Goal: Transaction & Acquisition: Purchase product/service

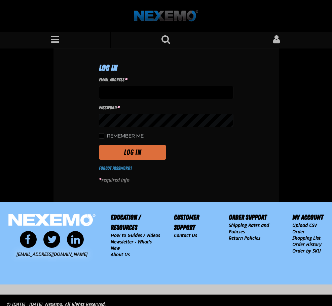
type input "tfields01@vtaig.com"
click at [132, 151] on button "Log In" at bounding box center [132, 152] width 67 height 15
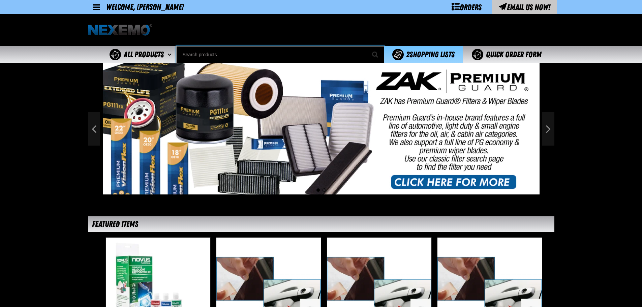
click at [218, 52] on input "Search" at bounding box center [280, 54] width 208 height 17
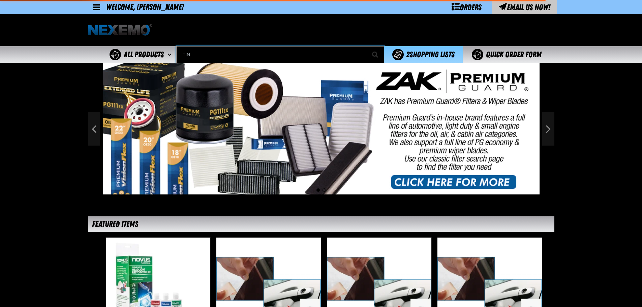
type input "TINT"
type input "TINT Off"
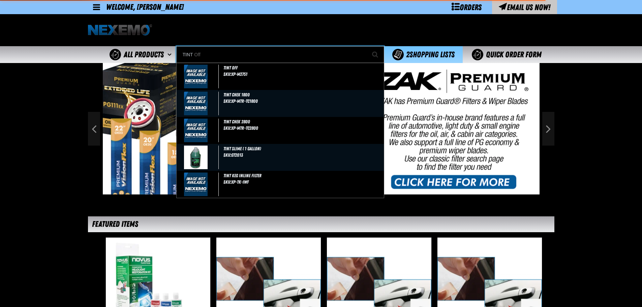
type input "TIN"
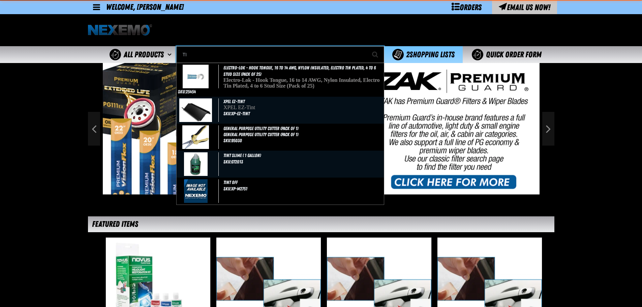
type input "T"
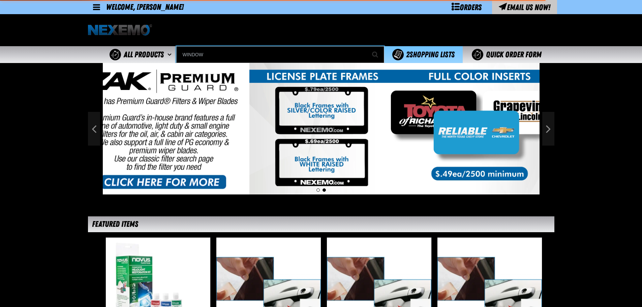
type input "WINDOW"
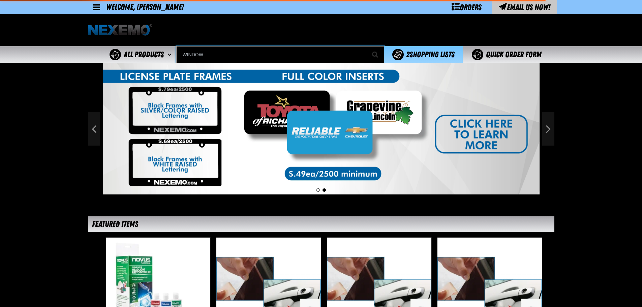
type input "WINDOW Clip Only"
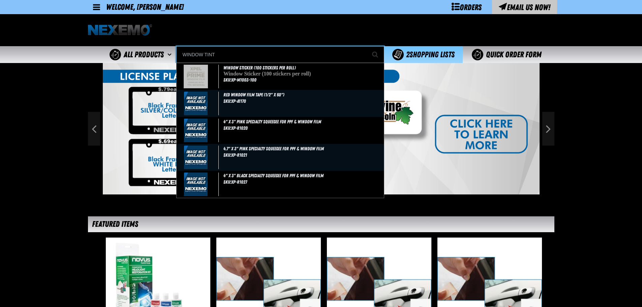
type input "WINDOW TINT"
click at [332, 46] on button "Start Searching" at bounding box center [375, 54] width 17 height 17
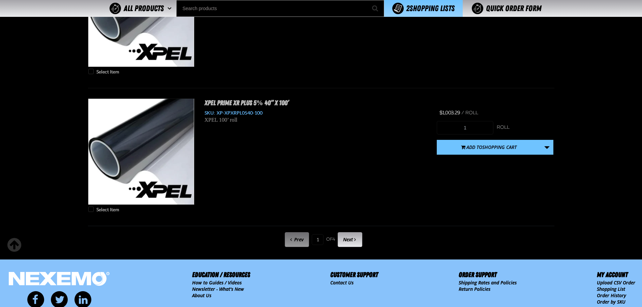
scroll to position [3368, 0]
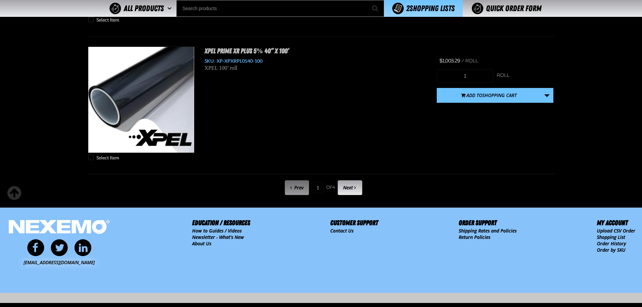
click at [353, 195] on div "Prev 1 of 4 Next" at bounding box center [321, 188] width 466 height 18
click at [354, 188] on link "Next" at bounding box center [349, 187] width 25 height 15
type input "2"
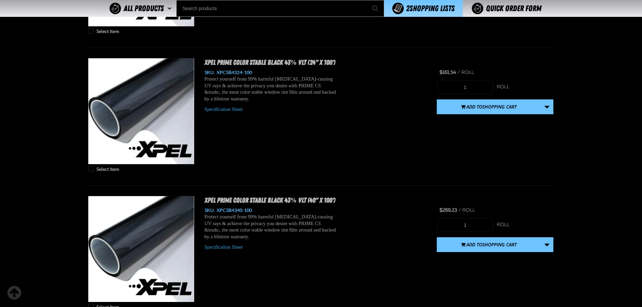
scroll to position [2414, 0]
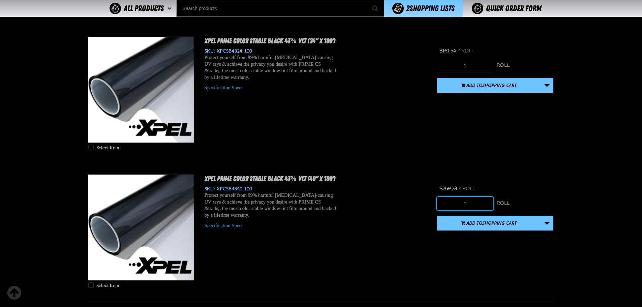
click at [478, 205] on input "1" at bounding box center [464, 203] width 57 height 13
type input "10"
click at [553, 224] on div "Select Item XPEL PRIME Color Stable Black 43% VLT (40" x 100') SKU: XPCSB4340-1…" at bounding box center [321, 232] width 466 height 117
click at [549, 224] on link "More Actions" at bounding box center [546, 223] width 13 height 15
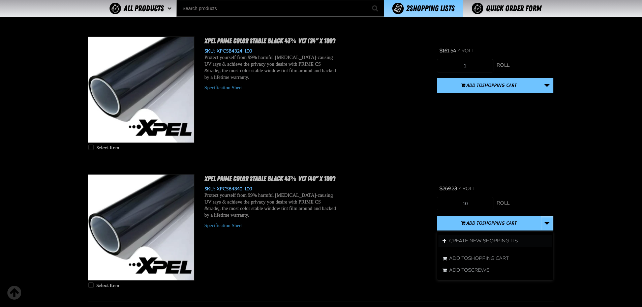
click at [517, 235] on button "Create New Shopping List" at bounding box center [494, 241] width 113 height 12
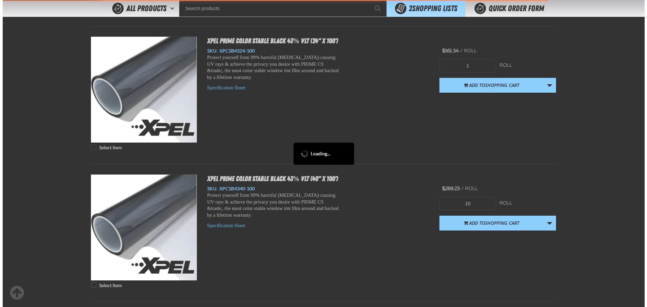
scroll to position [0, 0]
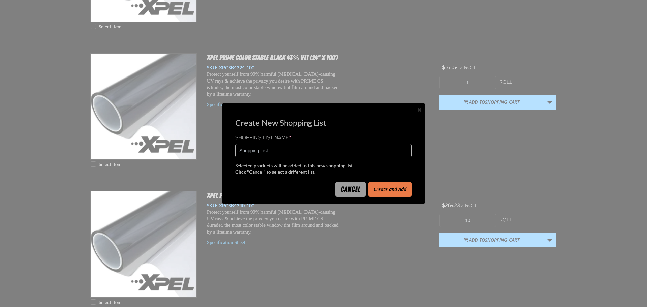
click at [298, 147] on input "Shopping List" at bounding box center [323, 150] width 176 height 13
type input "2172238"
click at [385, 189] on button "Create and Add" at bounding box center [389, 189] width 43 height 15
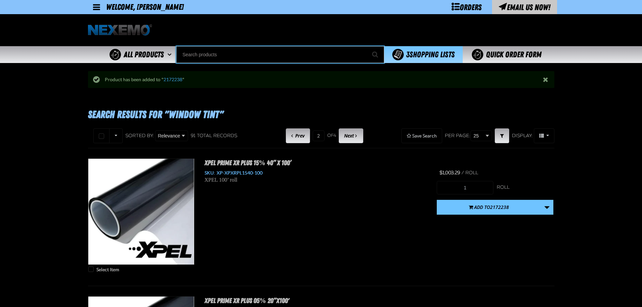
click at [302, 56] on input "Search" at bounding box center [280, 54] width 208 height 17
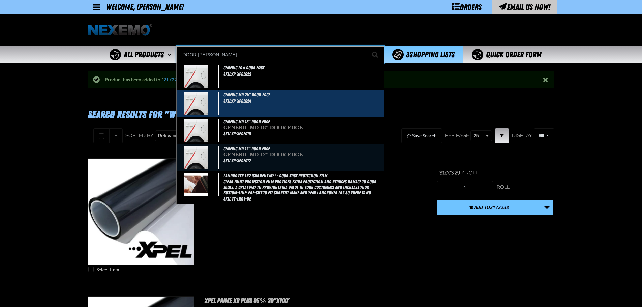
click at [290, 97] on div "GENERIC MD 24" DOOR EDGE SKU:XP-XPDEG24" at bounding box center [279, 103] width 207 height 27
type input "GENERIC MD 24" DOOR EDGE"
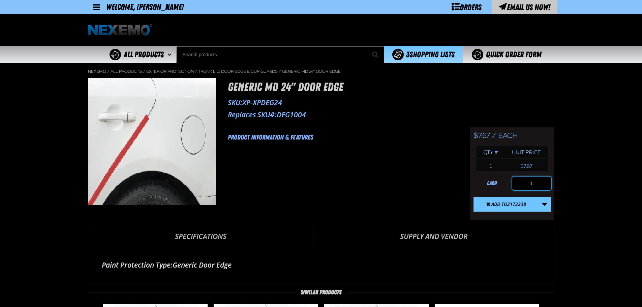
click at [533, 187] on input "1" at bounding box center [531, 182] width 39 height 13
click at [535, 183] on input "1" at bounding box center [531, 182] width 39 height 13
type input "200"
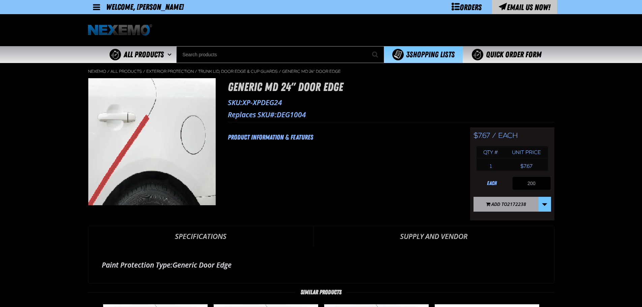
click at [521, 205] on span "2172238" at bounding box center [516, 204] width 19 height 6
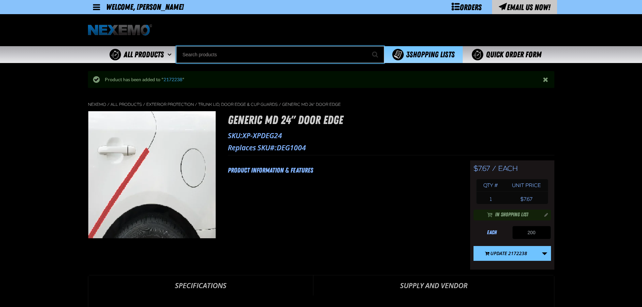
click at [225, 53] on input "Search" at bounding box center [280, 54] width 208 height 17
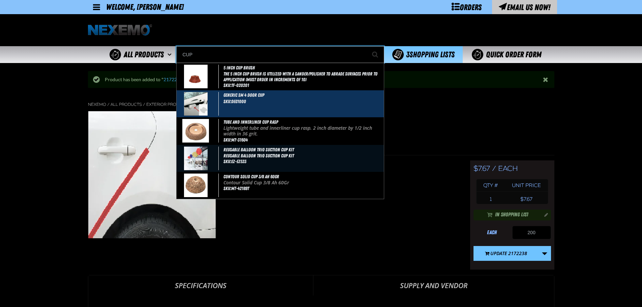
click at [238, 97] on span "GENERIC SM 4 DOOR CUP" at bounding box center [243, 94] width 41 height 5
type input "GENERIC SM 4 DOOR CUP"
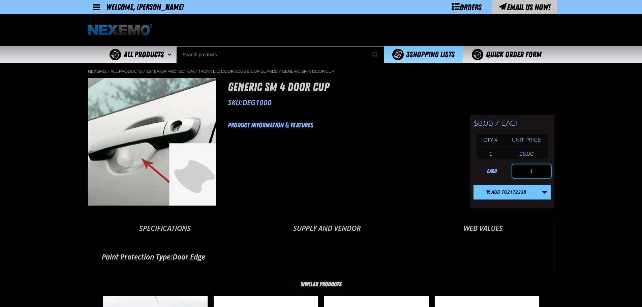
click at [538, 170] on input "1" at bounding box center [531, 170] width 39 height 13
type input "200"
click at [518, 196] on button "Add to 2172238" at bounding box center [505, 192] width 65 height 15
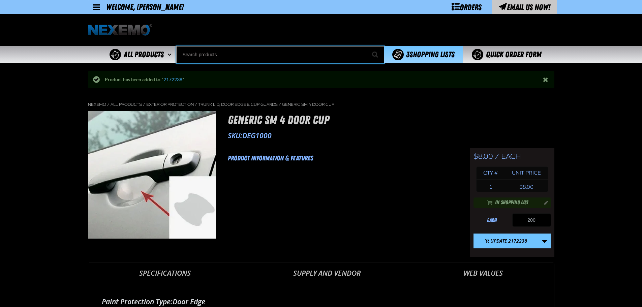
click at [209, 50] on input "Search" at bounding box center [280, 54] width 208 height 17
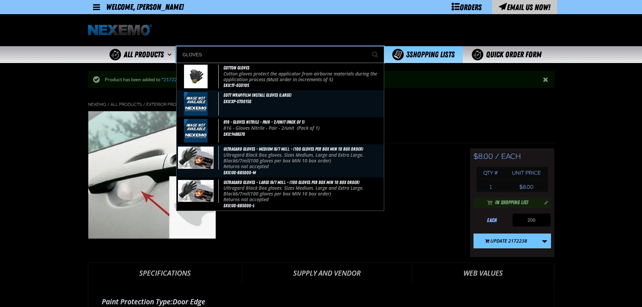
type input "GLOVES"
click at [367, 46] on button "Start Searching" at bounding box center [375, 54] width 17 height 17
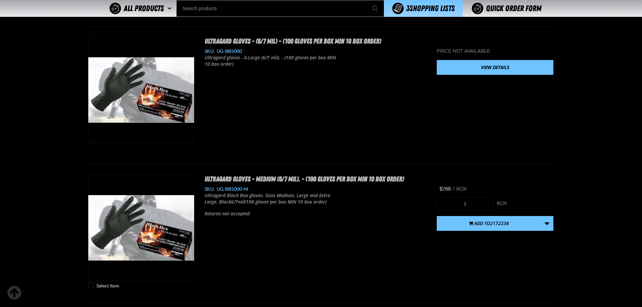
scroll to position [505, 0]
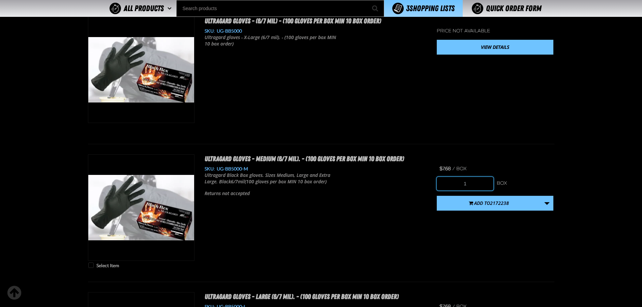
click at [480, 182] on input "1" at bounding box center [464, 183] width 57 height 13
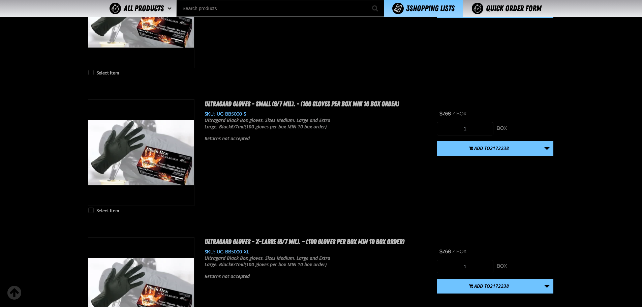
scroll to position [842, 0]
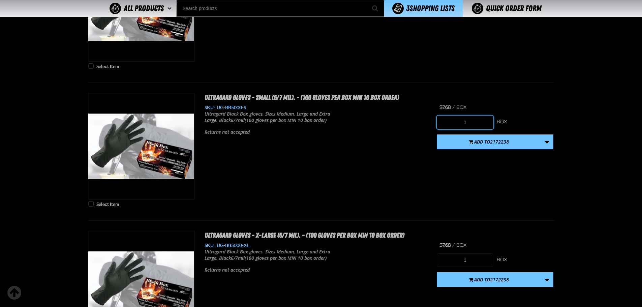
click at [471, 122] on input "1" at bounding box center [464, 122] width 57 height 13
type input "10"
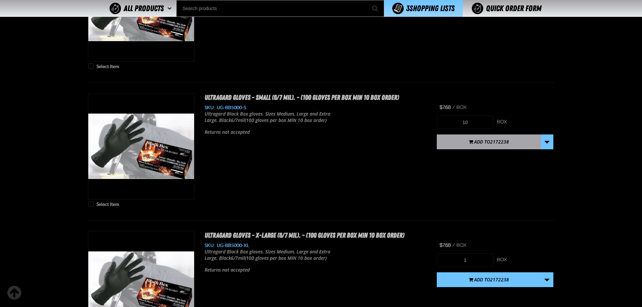
click at [496, 143] on span "2172238" at bounding box center [499, 141] width 19 height 6
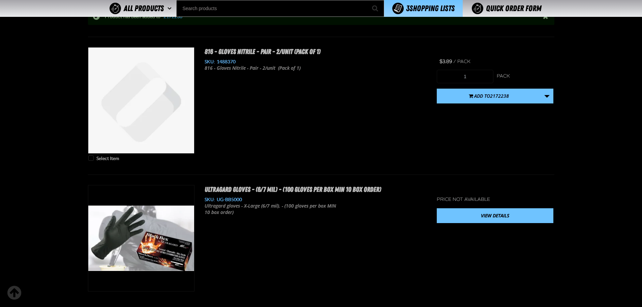
scroll to position [0, 0]
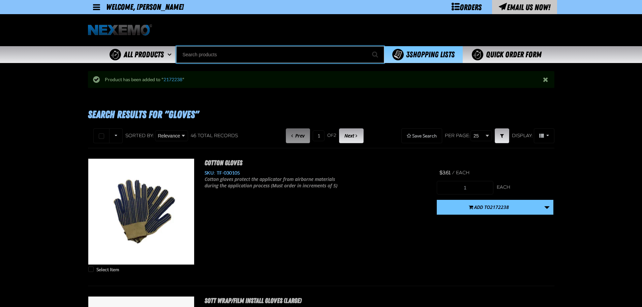
click at [202, 56] on input "Search" at bounding box center [280, 54] width 208 height 17
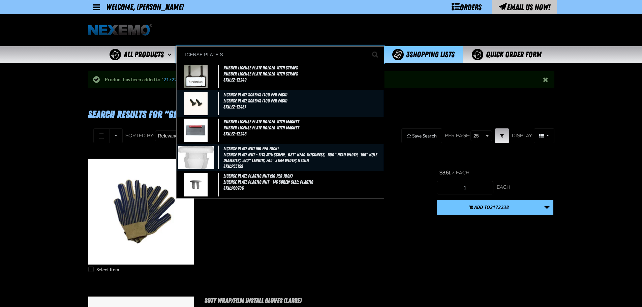
type input "LICENSE PLATE SC"
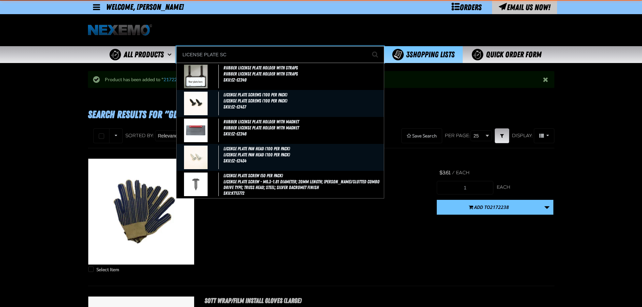
type input "LICENSE PLATE SCrews (100 per pack)"
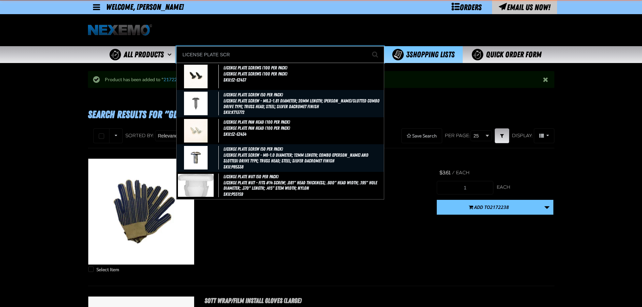
type input "LICENSE PLATE SCRE"
type input "LICENSE PLATE SCREws (100 per pack)"
type input "LICENSE PLATE SCREW"
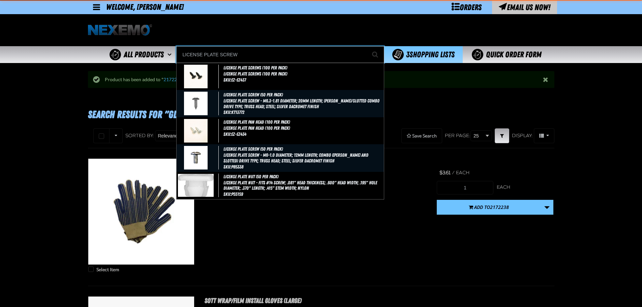
type input "LICENSE PLATE SCREW (50 per pack)"
type input "LICENSE PLATE SCREWS"
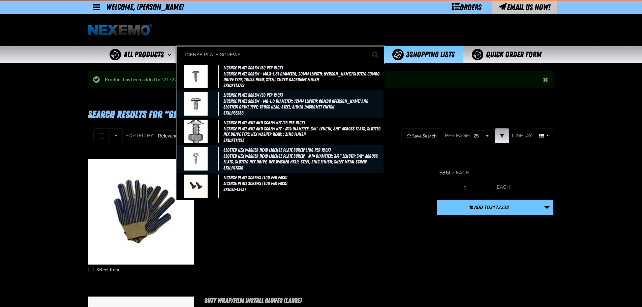
type input "LICENSE PLATE SCREWS (100 per pack)"
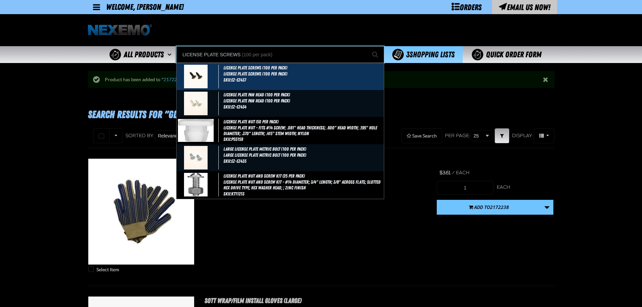
click at [259, 81] on div "License Plate Screws (100 per pack) License Plate Screws (100 per pack) SKU:EZ-…" at bounding box center [279, 76] width 207 height 27
type input "License Plate Screws (100 per pack)"
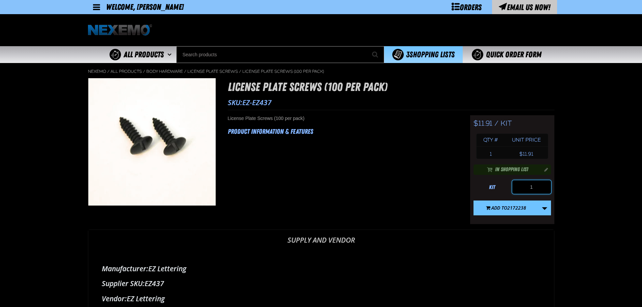
click at [542, 185] on input "1" at bounding box center [531, 186] width 39 height 13
type input "5"
click at [524, 207] on span "2172238" at bounding box center [516, 207] width 19 height 6
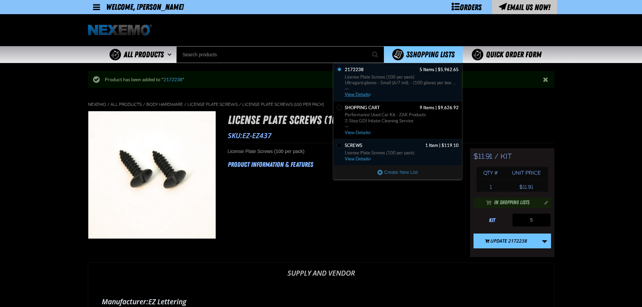
click at [409, 76] on span "License Plate Screws (100 per pack)" at bounding box center [402, 77] width 114 height 6
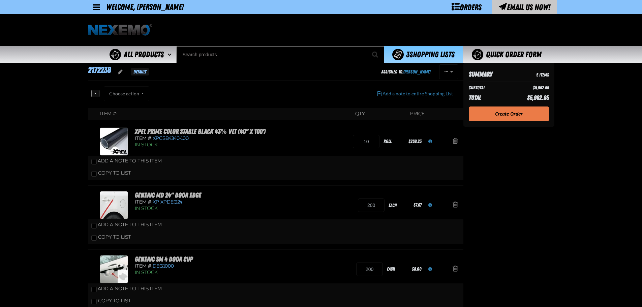
scroll to position [56, 0]
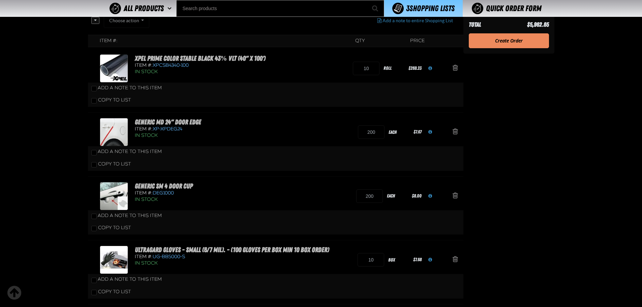
click at [519, 41] on link "Create Order" at bounding box center [508, 40] width 80 height 15
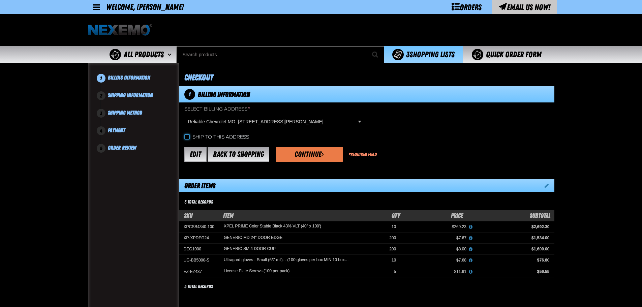
click at [187, 137] on input "Ship to this address" at bounding box center [186, 136] width 5 height 5
checkbox input "true"
click at [295, 149] on button "Continue" at bounding box center [308, 154] width 67 height 15
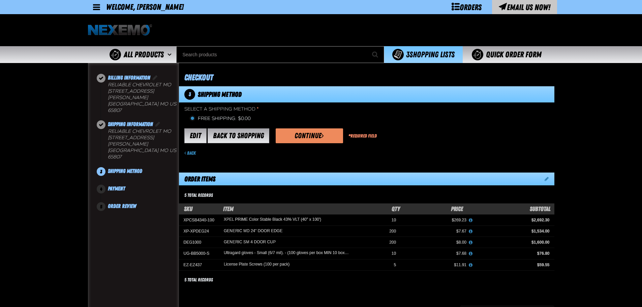
click at [328, 133] on button "Continue" at bounding box center [308, 135] width 67 height 15
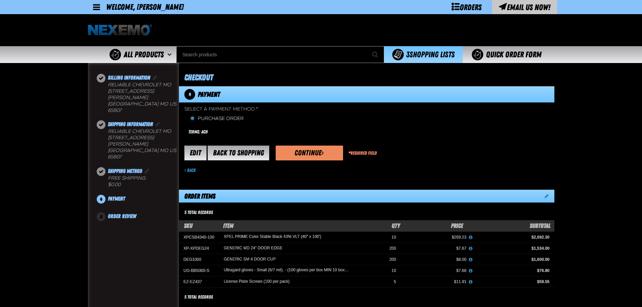
click at [321, 148] on button "Continue" at bounding box center [308, 152] width 67 height 15
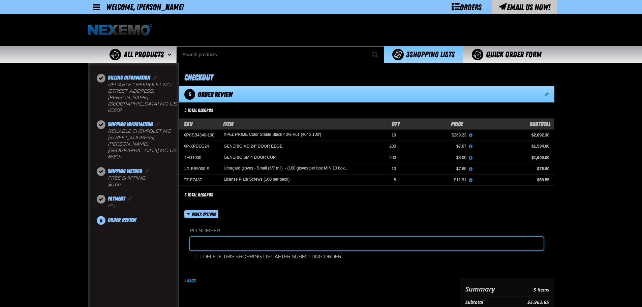
click at [228, 245] on input "text" at bounding box center [367, 243] width 354 height 13
type input "2172238TF"
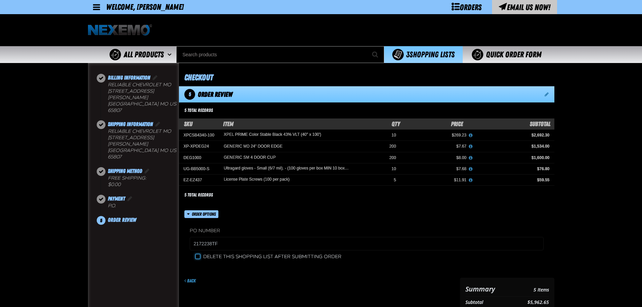
click at [199, 256] on input "Delete this shopping list after submitting order" at bounding box center [197, 256] width 5 height 5
checkbox input "true"
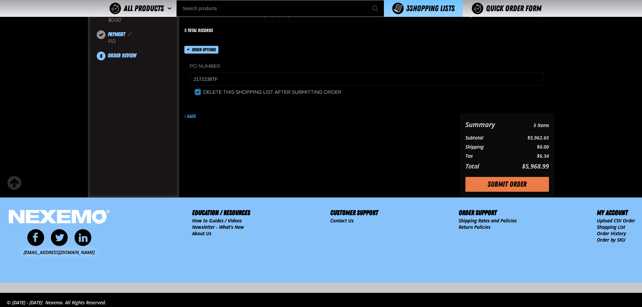
scroll to position [167, 0]
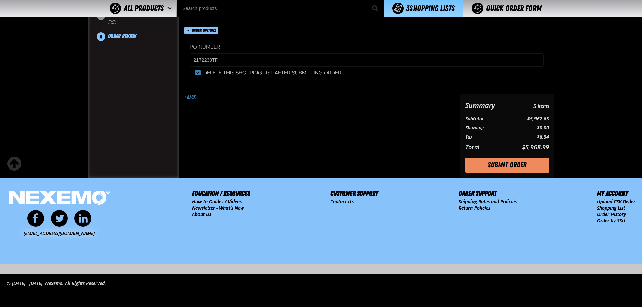
click at [519, 162] on button "Submit Order" at bounding box center [507, 165] width 84 height 15
